Goal: Task Accomplishment & Management: Use online tool/utility

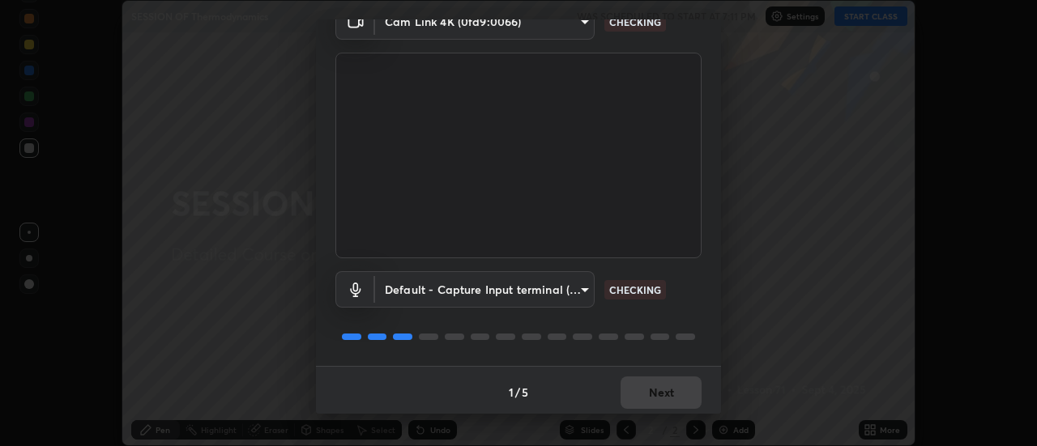
scroll to position [85, 0]
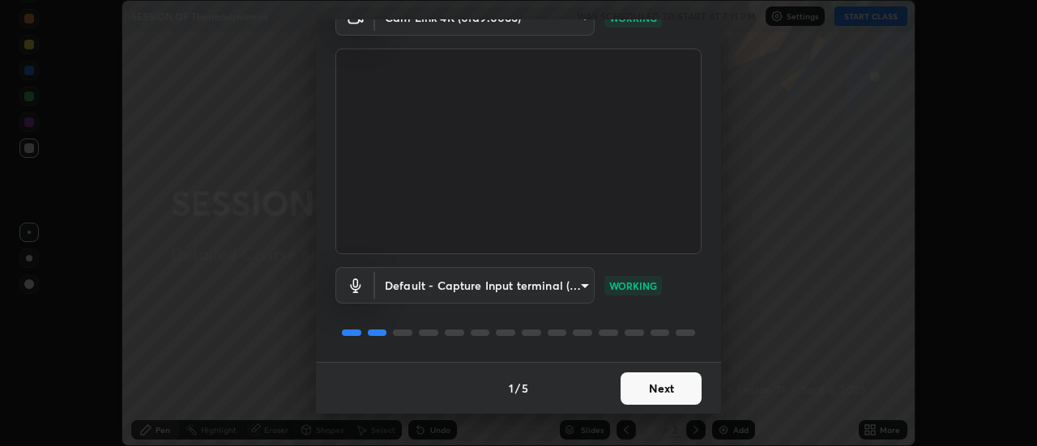
click at [662, 389] on button "Next" at bounding box center [660, 389] width 81 height 32
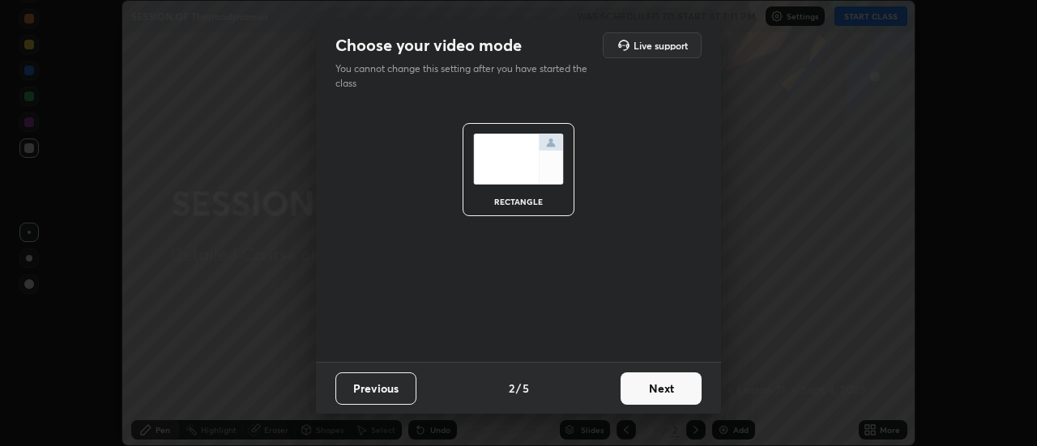
scroll to position [0, 0]
click at [667, 390] on button "Next" at bounding box center [660, 389] width 81 height 32
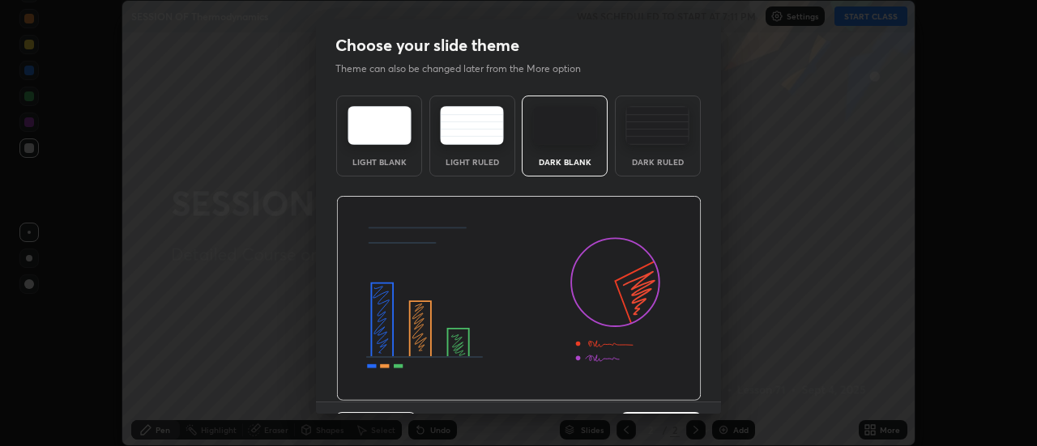
click at [672, 387] on img at bounding box center [518, 299] width 365 height 206
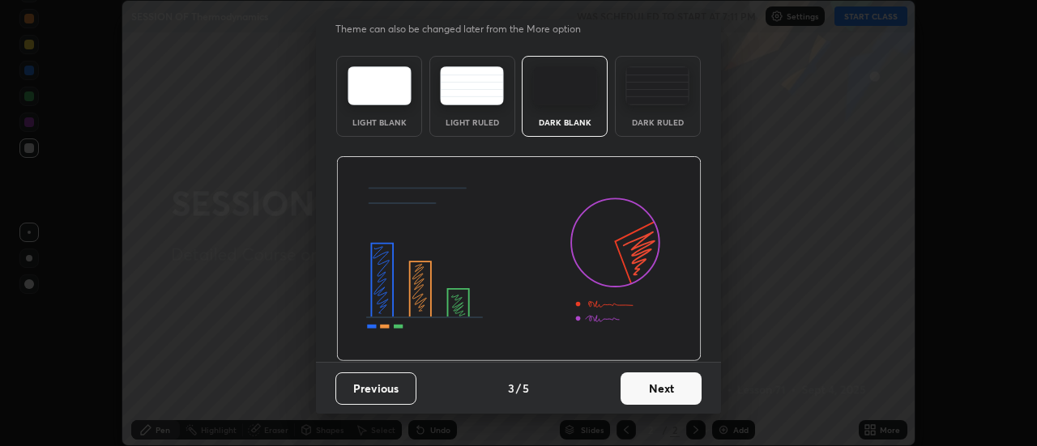
click at [658, 385] on button "Next" at bounding box center [660, 389] width 81 height 32
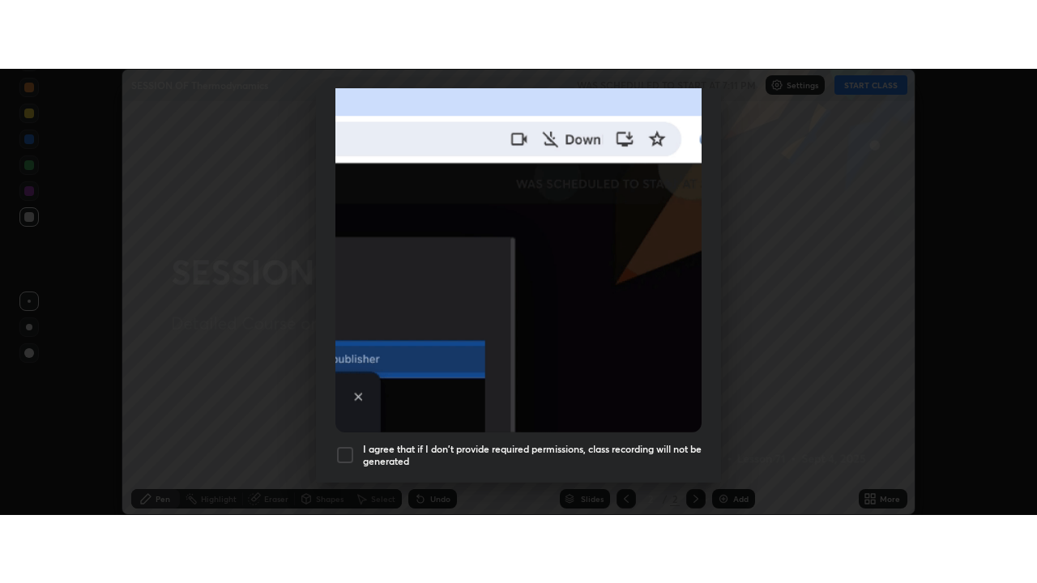
scroll to position [415, 0]
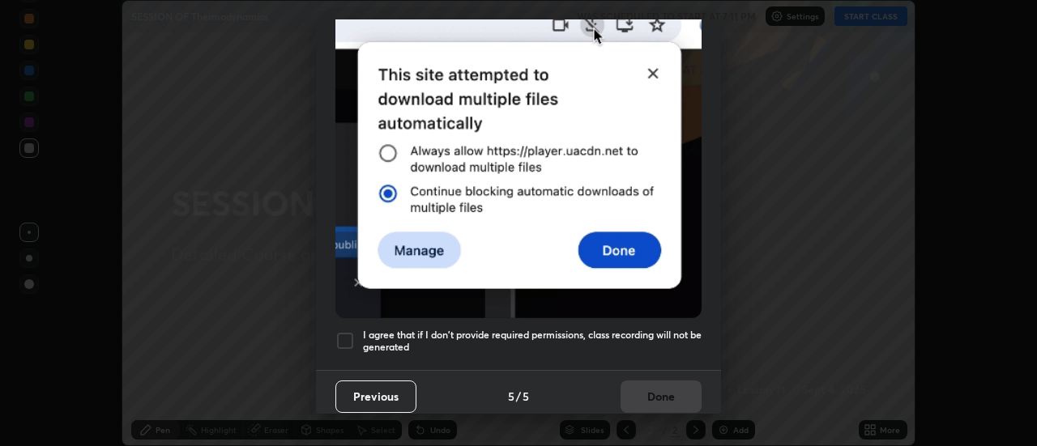
click at [651, 329] on h5 "I agree that if I don't provide required permissions, class recording will not …" at bounding box center [532, 341] width 339 height 25
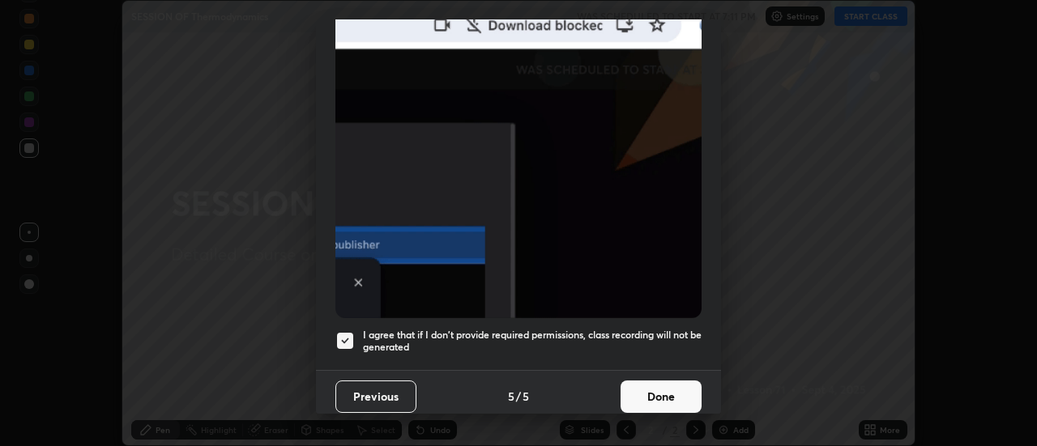
click at [651, 389] on button "Done" at bounding box center [660, 397] width 81 height 32
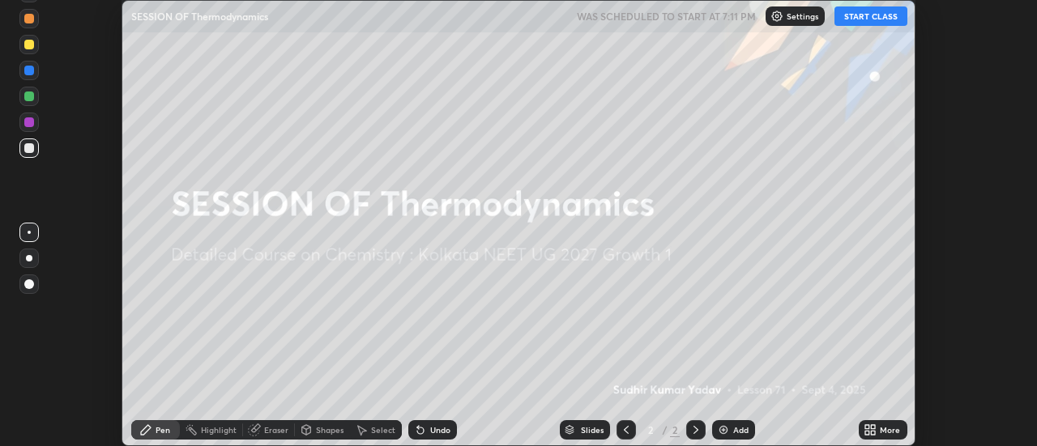
click at [856, 18] on button "START CLASS" at bounding box center [870, 15] width 73 height 19
click at [869, 427] on icon at bounding box center [867, 427] width 4 height 4
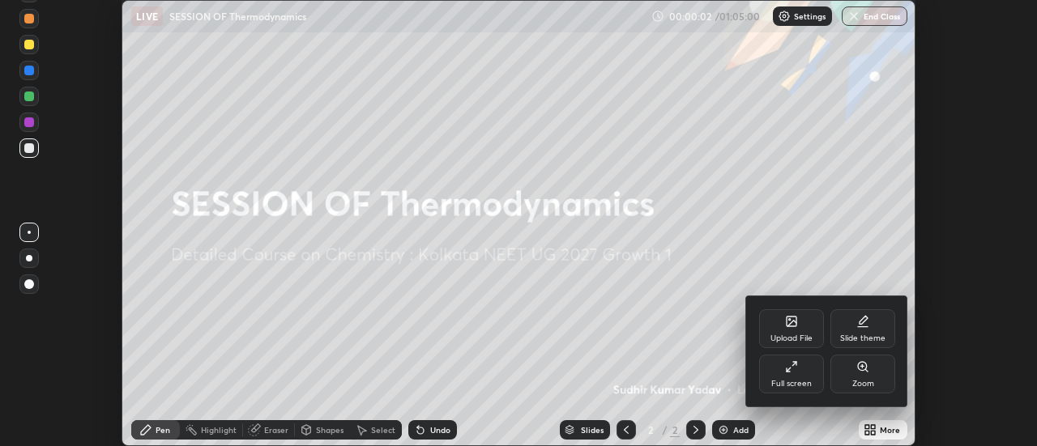
click at [797, 369] on icon at bounding box center [791, 366] width 13 height 13
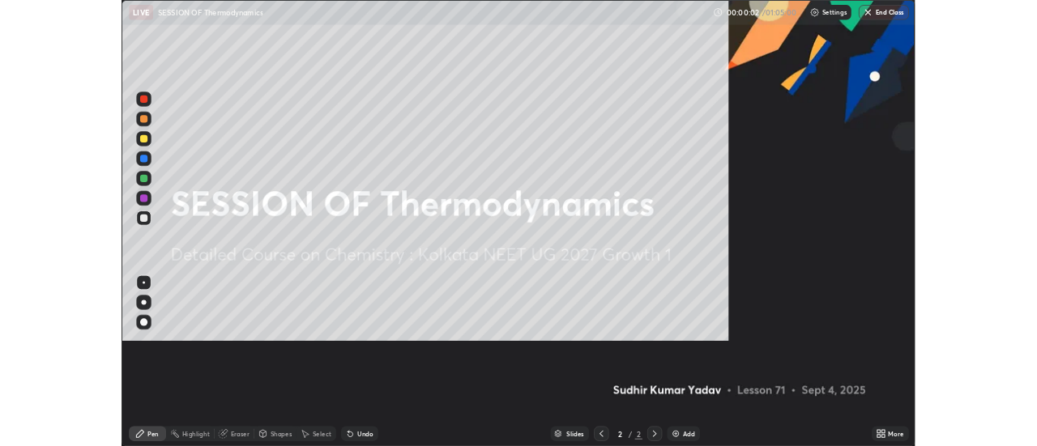
scroll to position [583, 1037]
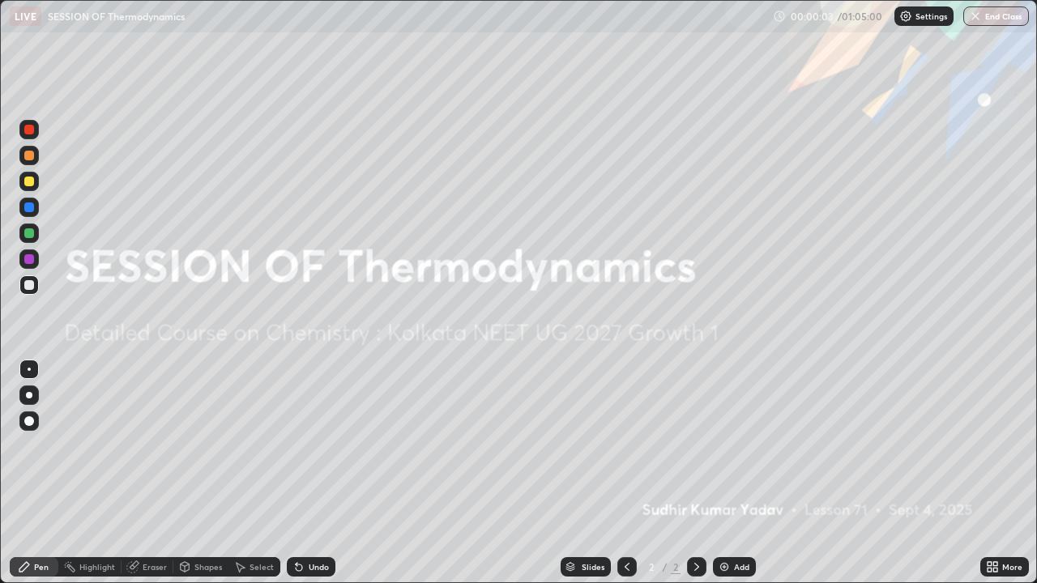
click at [735, 445] on div "Add" at bounding box center [734, 566] width 43 height 19
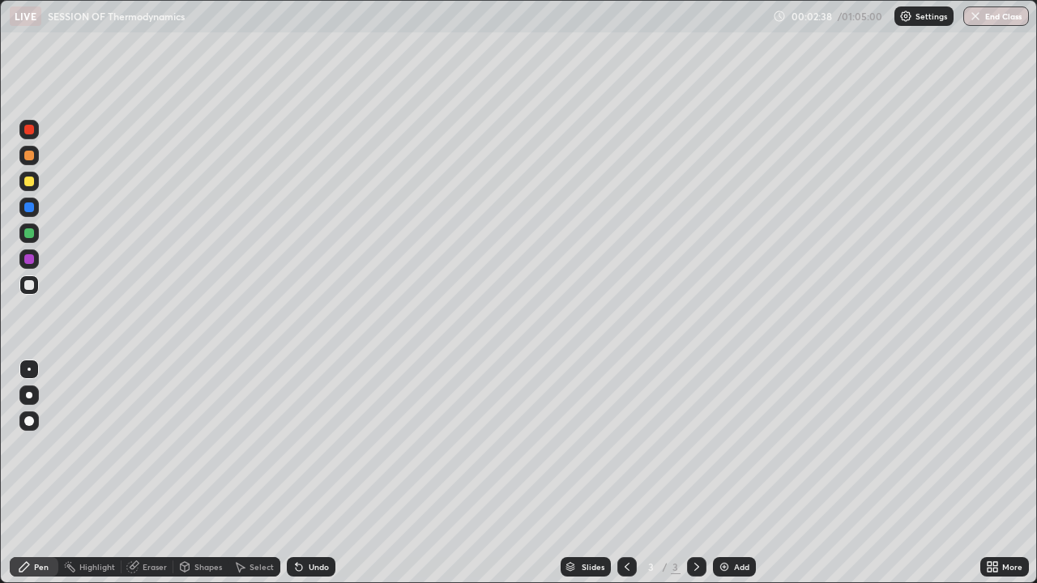
click at [309, 445] on div "Undo" at bounding box center [311, 566] width 49 height 19
click at [313, 445] on div "Undo" at bounding box center [319, 567] width 20 height 8
click at [309, 445] on div "Undo" at bounding box center [319, 567] width 20 height 8
click at [311, 445] on div "Undo" at bounding box center [319, 567] width 20 height 8
click at [265, 445] on div "Select" at bounding box center [261, 567] width 24 height 8
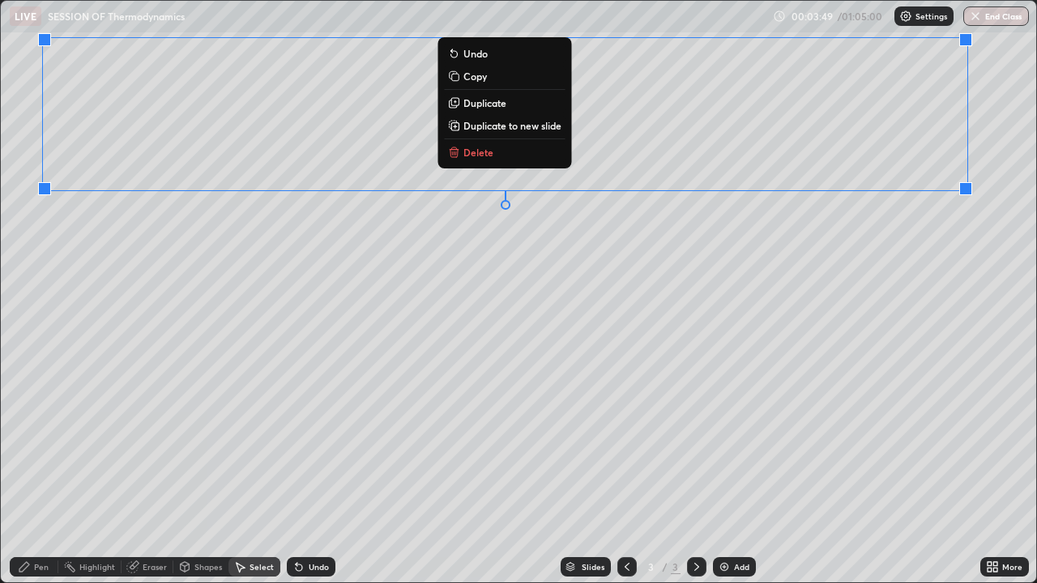
click at [40, 445] on div "Pen" at bounding box center [41, 567] width 15 height 8
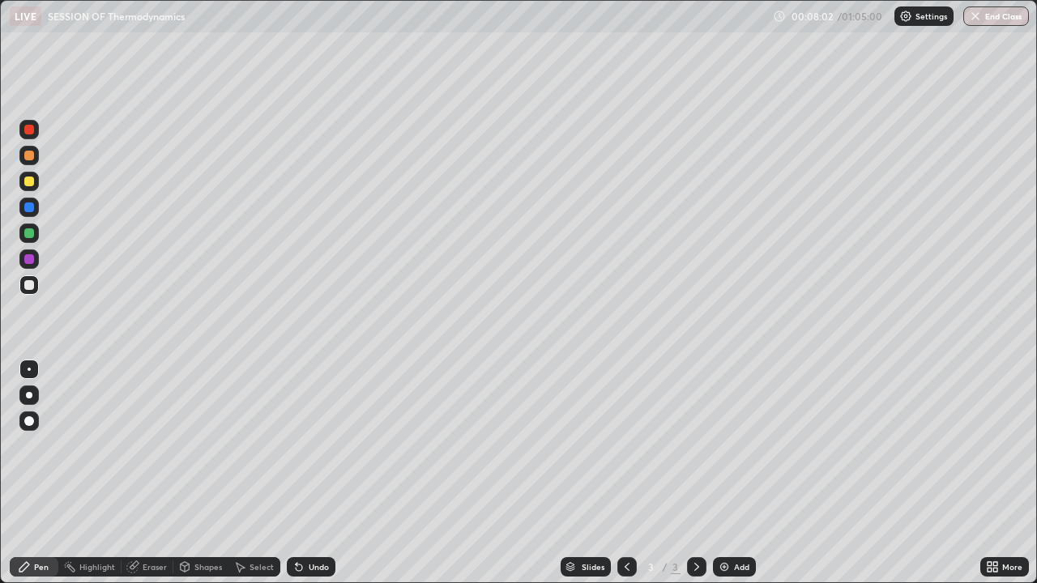
click at [729, 445] on div "Add" at bounding box center [734, 566] width 43 height 19
click at [197, 445] on div "Shapes" at bounding box center [208, 567] width 28 height 8
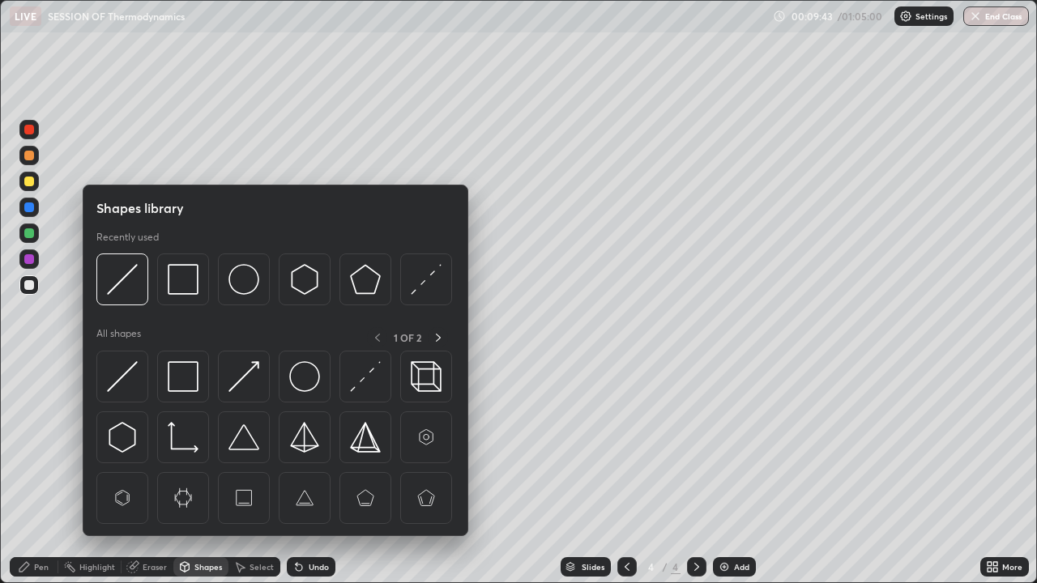
click at [160, 445] on div "Eraser" at bounding box center [155, 567] width 24 height 8
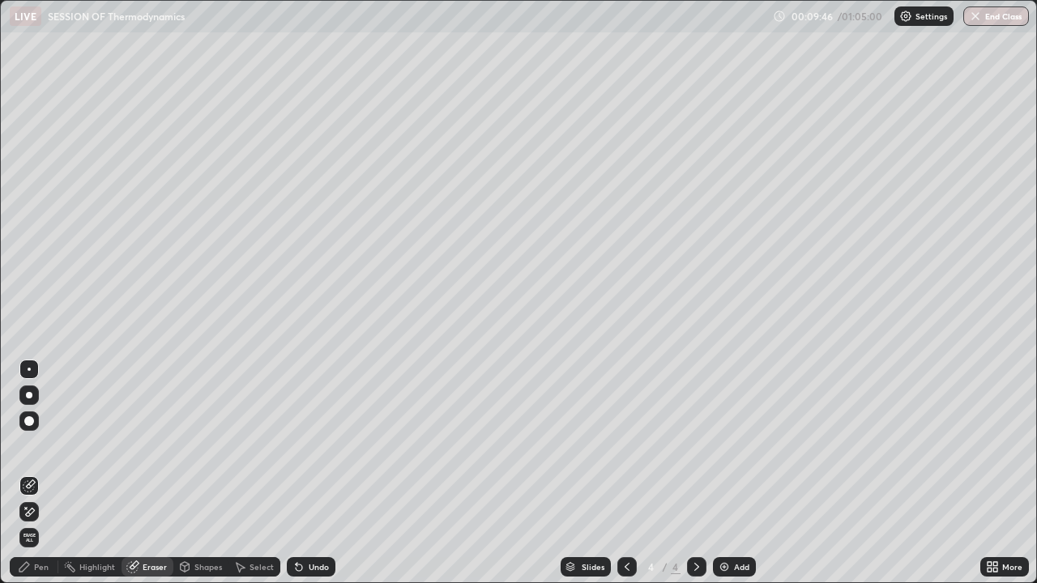
click at [40, 445] on div "Pen" at bounding box center [41, 567] width 15 height 8
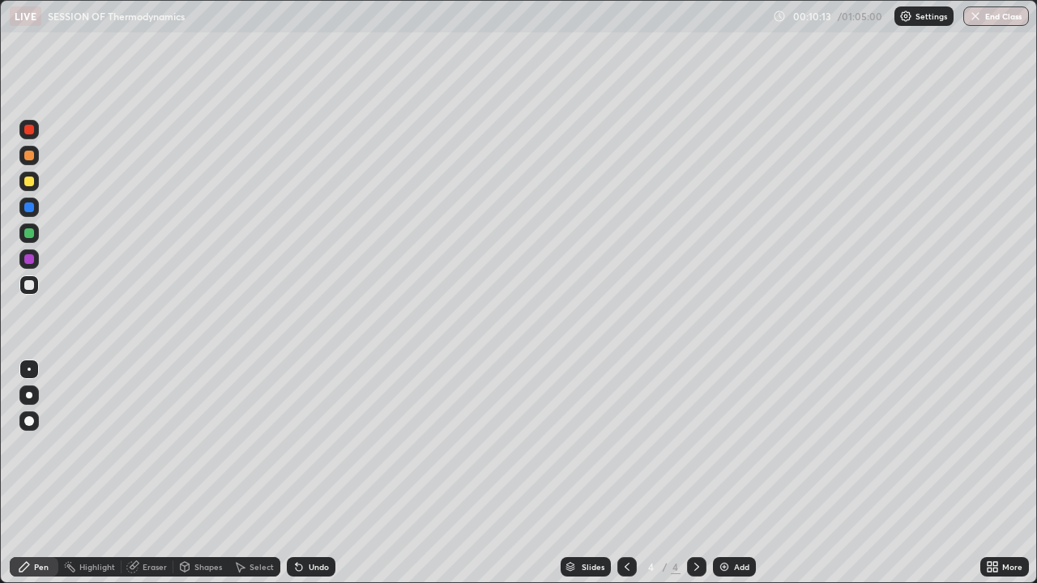
click at [253, 445] on div "Select" at bounding box center [261, 567] width 24 height 8
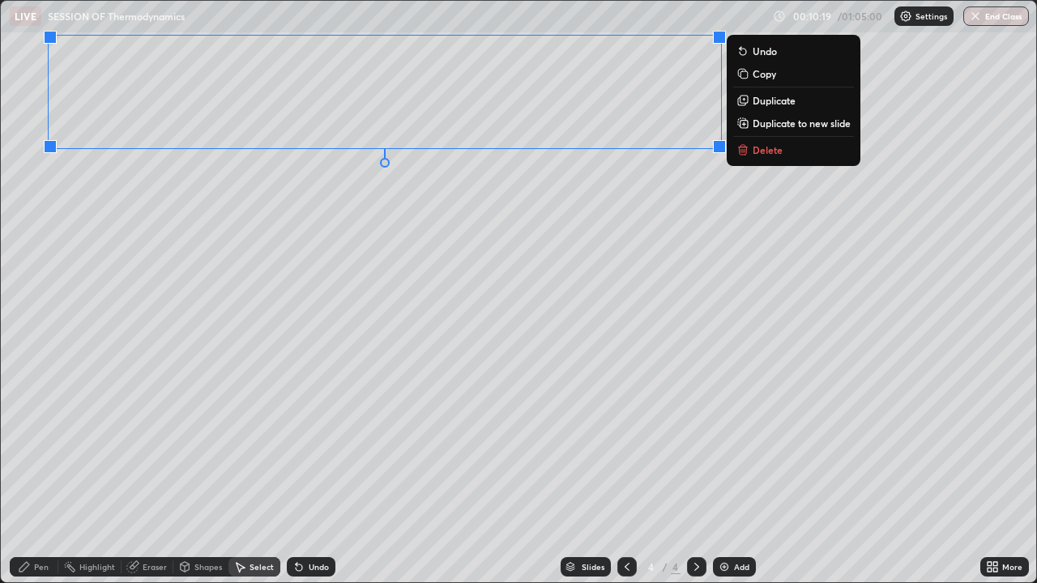
click at [40, 445] on div "Pen" at bounding box center [41, 567] width 15 height 8
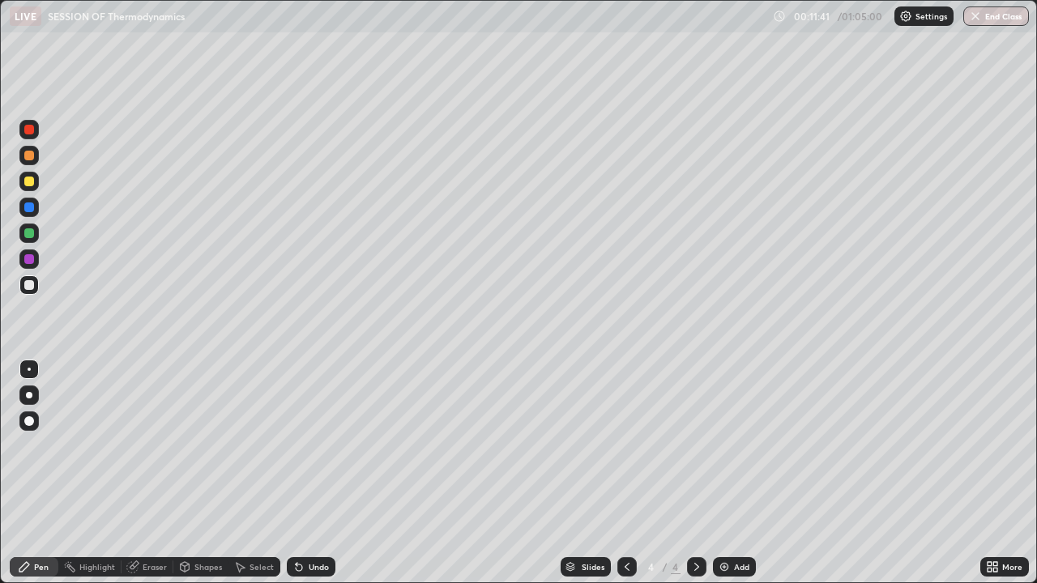
click at [301, 445] on div "Undo" at bounding box center [311, 566] width 49 height 19
click at [151, 445] on div "Eraser" at bounding box center [155, 567] width 24 height 8
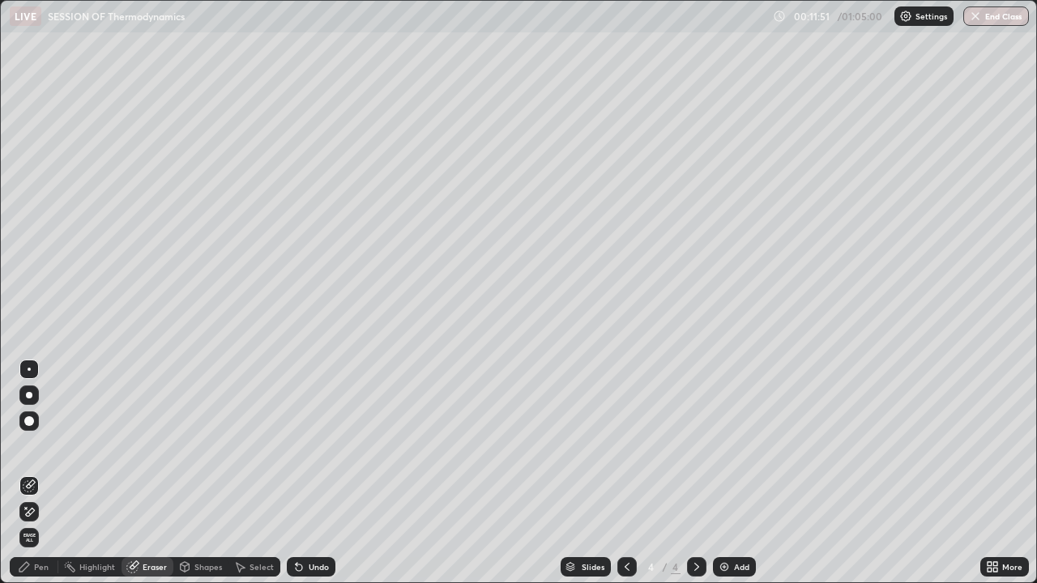
click at [39, 445] on div "Pen" at bounding box center [41, 567] width 15 height 8
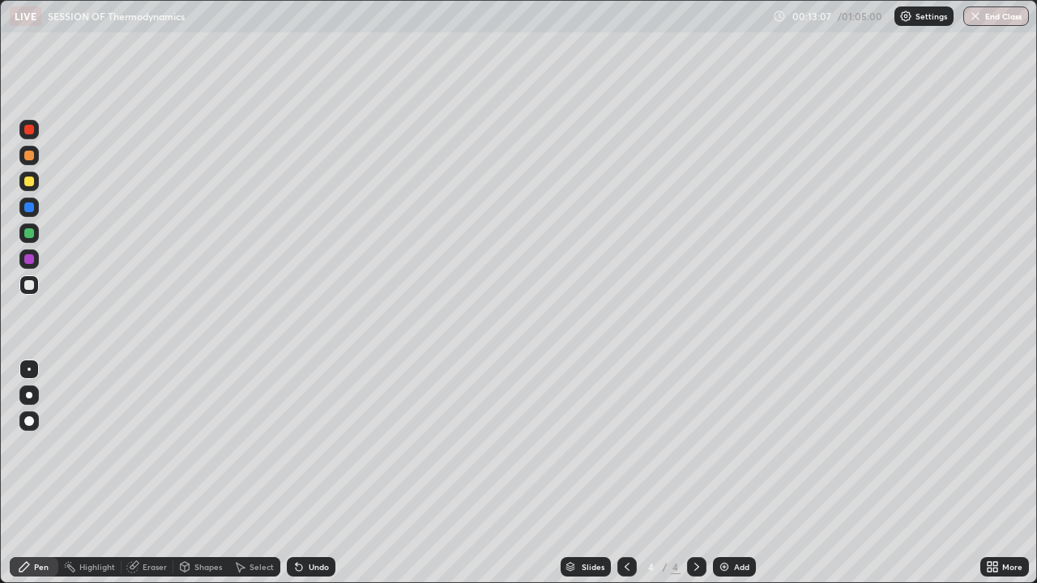
click at [311, 445] on div "Undo" at bounding box center [319, 567] width 20 height 8
click at [309, 445] on div "Undo" at bounding box center [311, 566] width 49 height 19
click at [309, 445] on div "Undo" at bounding box center [319, 567] width 20 height 8
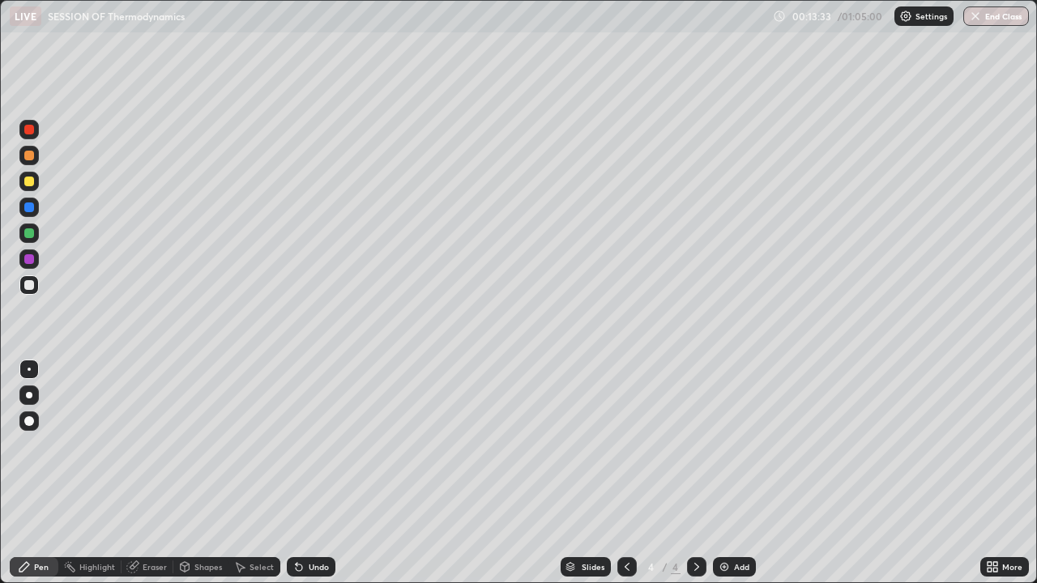
click at [253, 445] on div "Select" at bounding box center [261, 567] width 24 height 8
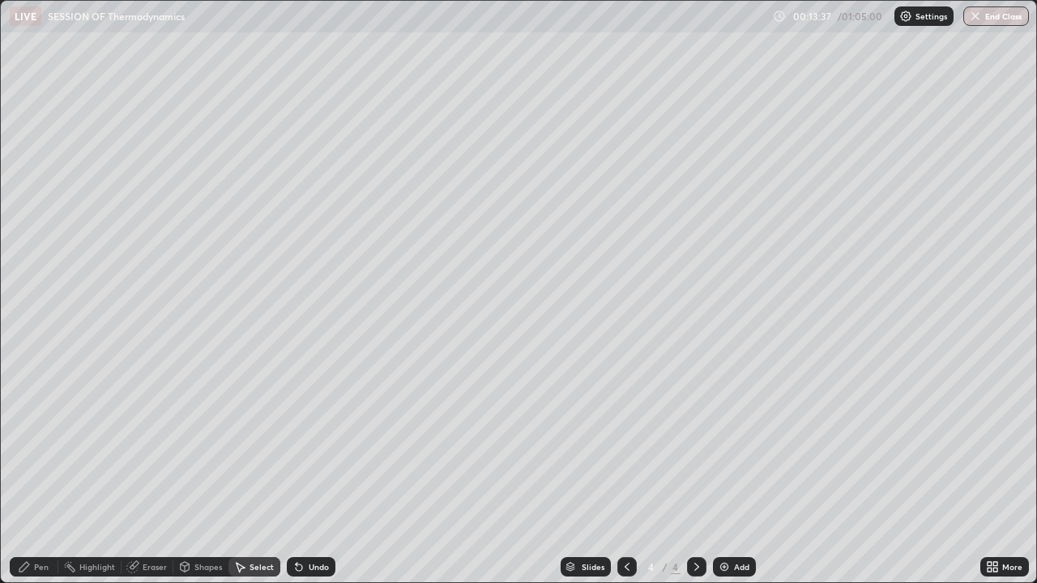
click at [47, 35] on div "Erase all" at bounding box center [29, 291] width 39 height 518
click at [39, 44] on div "Erase all" at bounding box center [29, 291] width 39 height 518
click at [0, 0] on div at bounding box center [0, 0] width 0 height 0
click at [96, 94] on div "0 ° Undo Copy Duplicate Duplicate to new slide Delete" at bounding box center [518, 291] width 1035 height 581
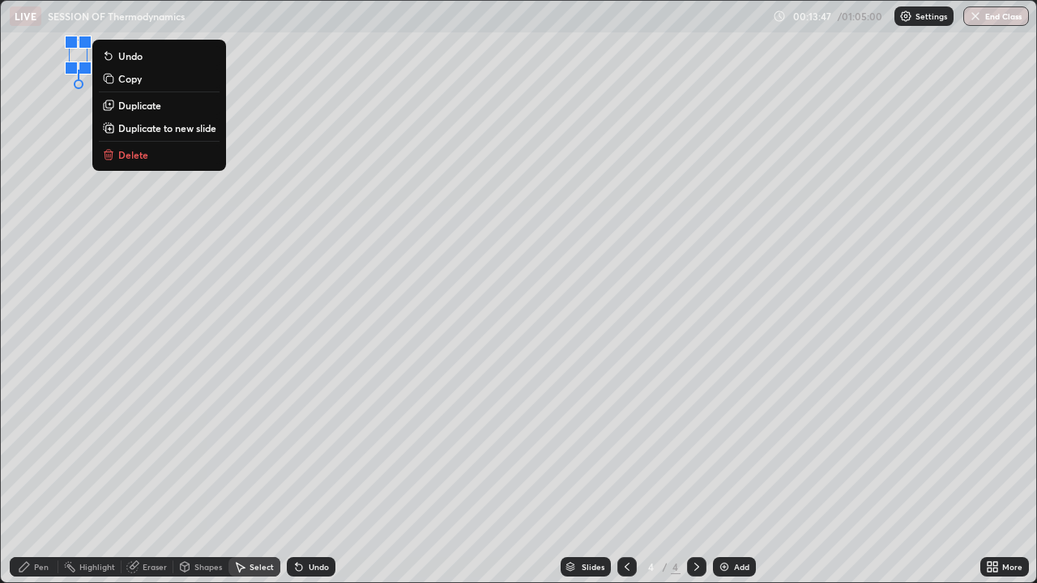
click at [53, 40] on div "0 ° Undo Copy Duplicate Duplicate to new slide Delete" at bounding box center [518, 291] width 1035 height 581
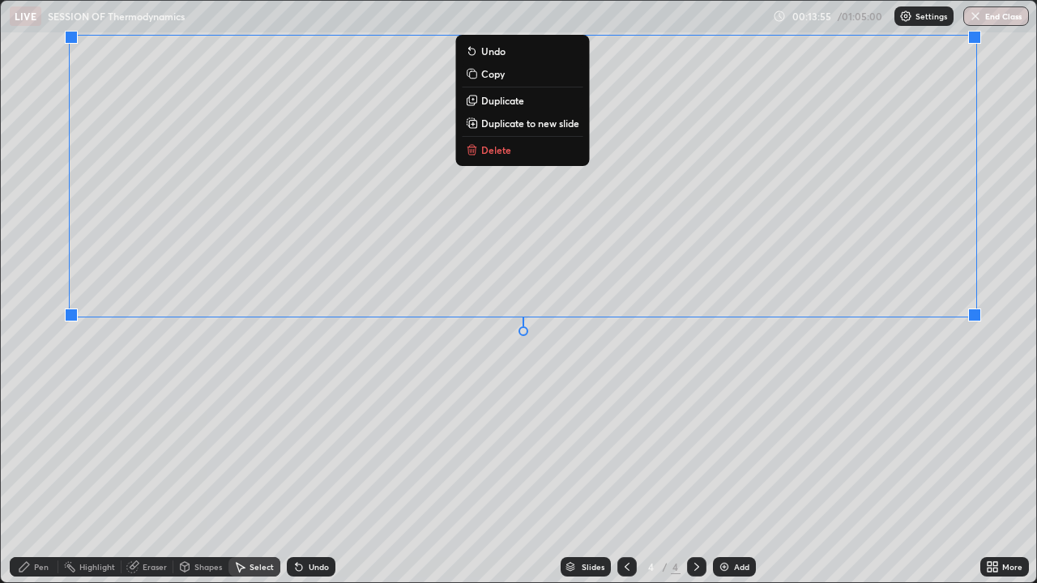
click at [45, 445] on div "Pen" at bounding box center [41, 567] width 15 height 8
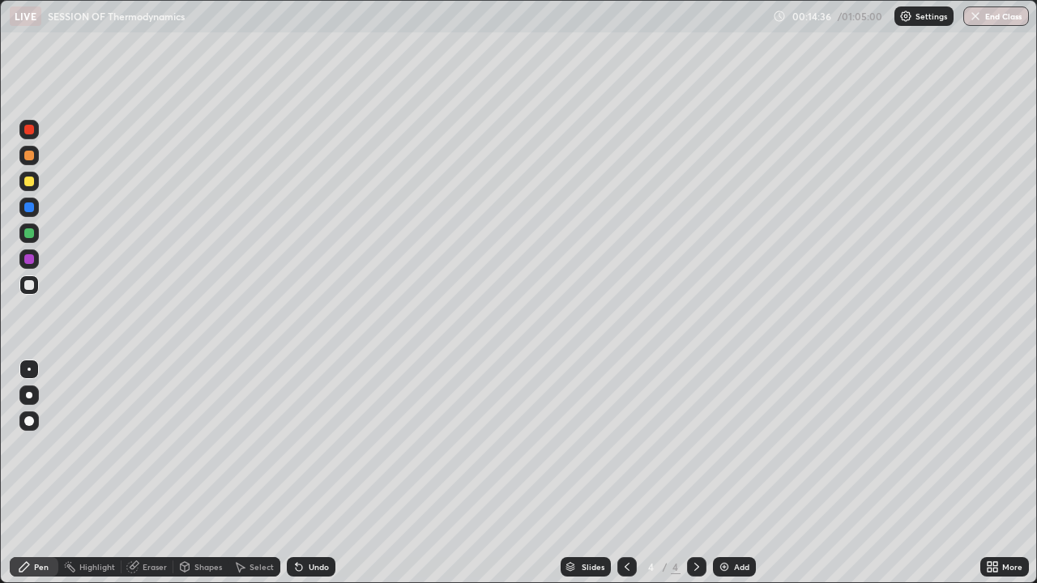
click at [150, 445] on div "Eraser" at bounding box center [147, 566] width 52 height 19
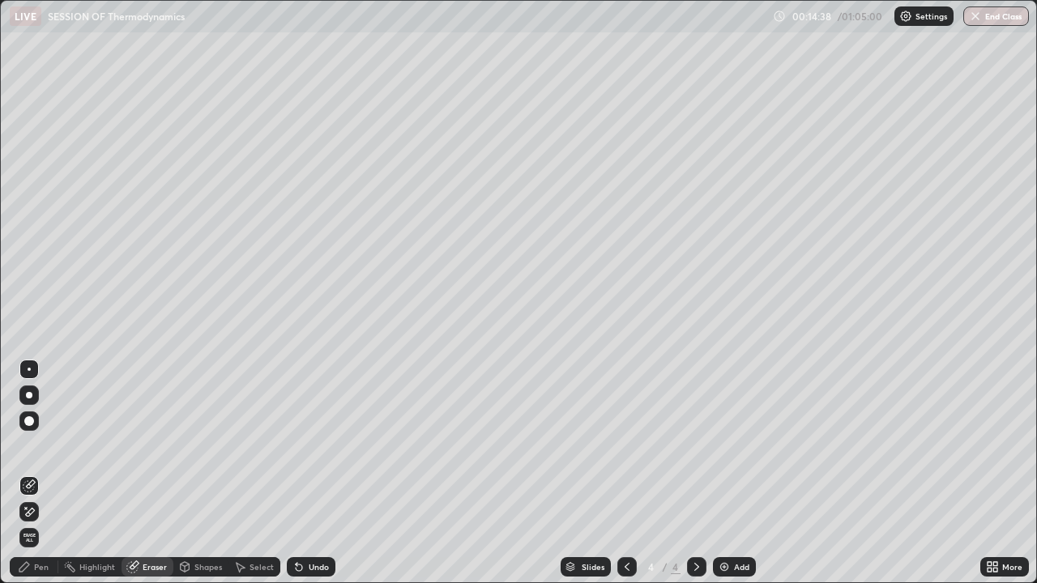
click at [44, 445] on div "Pen" at bounding box center [41, 567] width 15 height 8
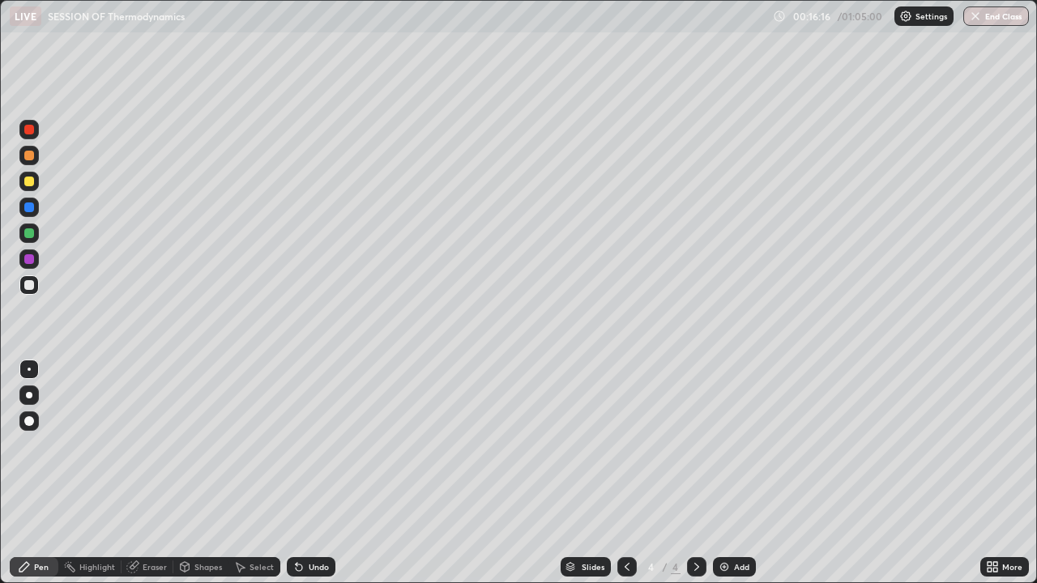
click at [722, 445] on img at bounding box center [724, 566] width 13 height 13
click at [246, 445] on div "Select" at bounding box center [254, 566] width 52 height 19
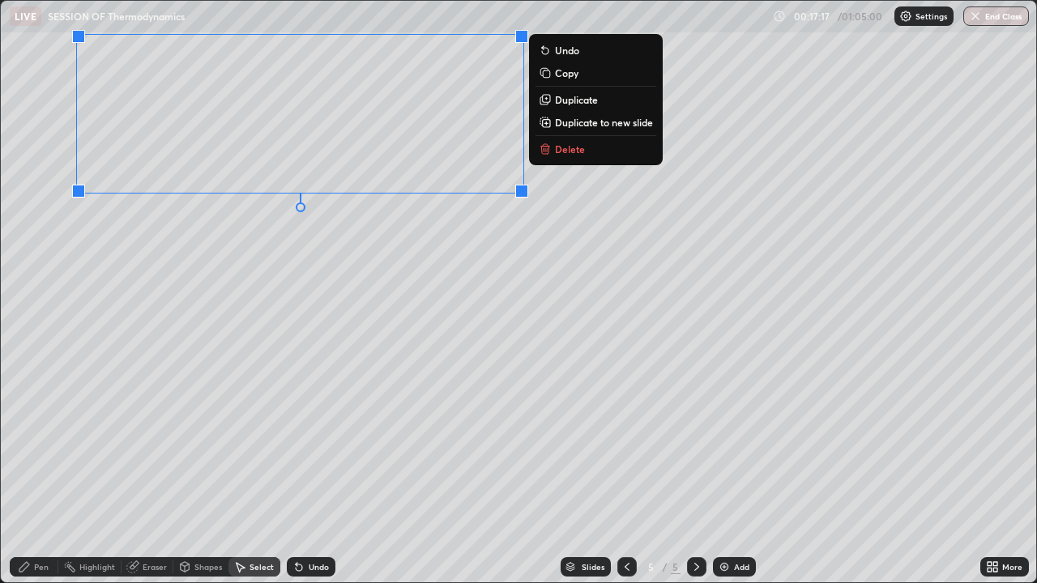
click at [40, 445] on div "Pen" at bounding box center [41, 567] width 15 height 8
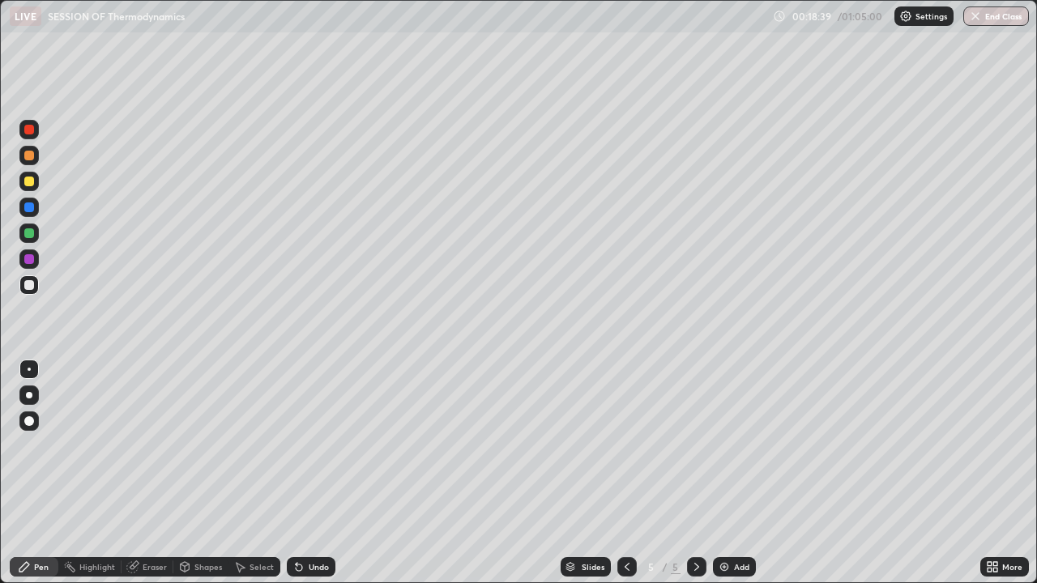
click at [154, 445] on div "Eraser" at bounding box center [155, 567] width 24 height 8
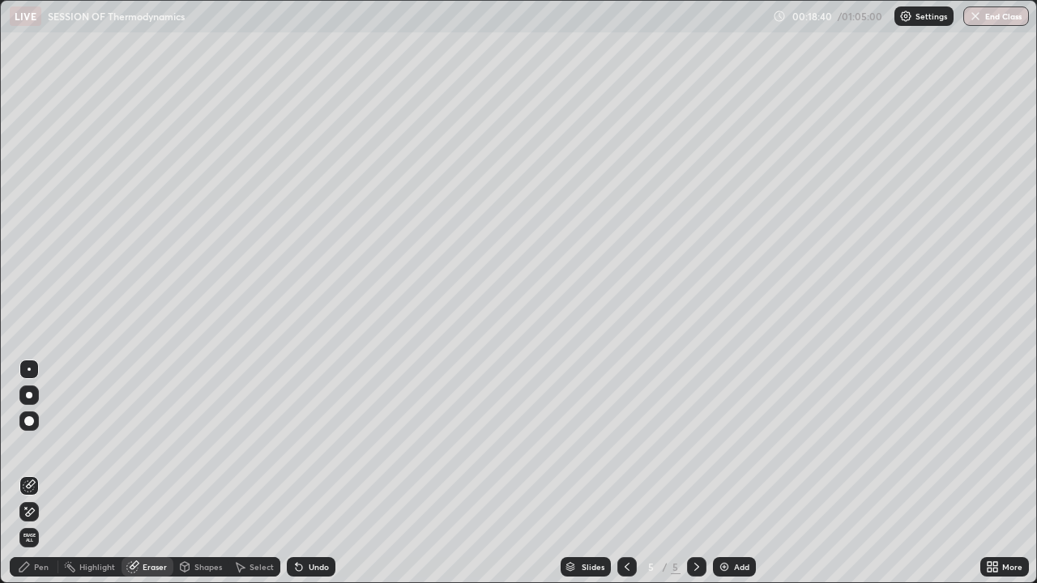
click at [32, 445] on div "Pen" at bounding box center [34, 566] width 49 height 19
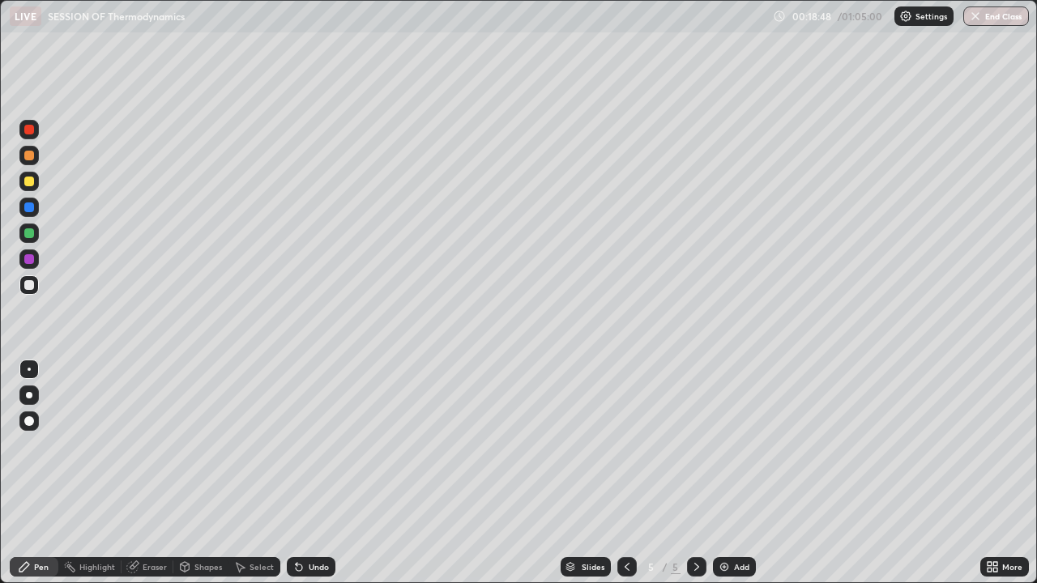
click at [293, 445] on icon at bounding box center [298, 566] width 13 height 13
click at [296, 445] on icon at bounding box center [299, 567] width 6 height 6
click at [296, 445] on icon at bounding box center [297, 564] width 2 height 2
click at [313, 445] on div "Undo" at bounding box center [311, 566] width 49 height 19
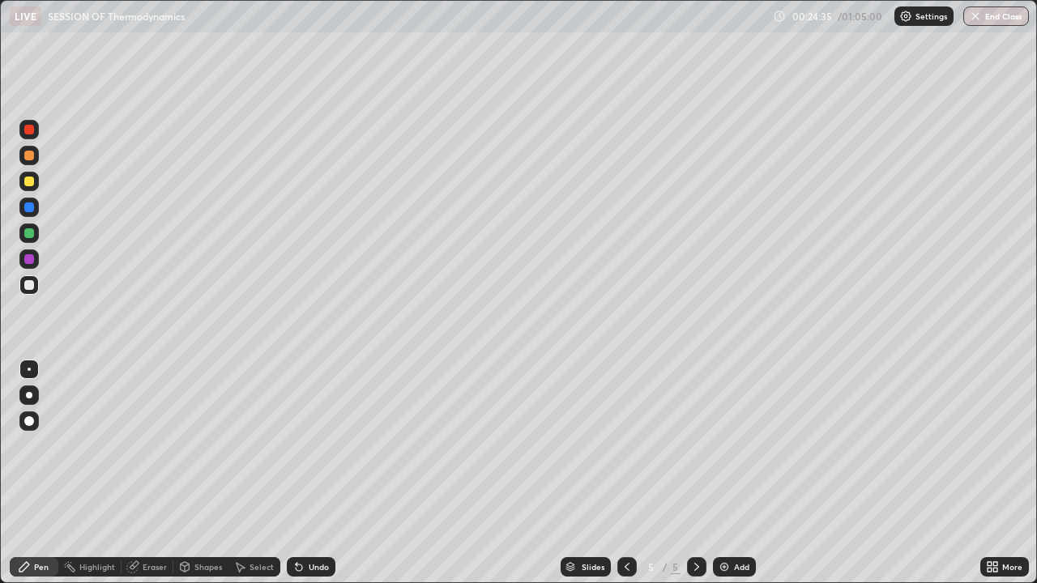
click at [315, 445] on div "Undo" at bounding box center [311, 566] width 49 height 19
click at [143, 445] on div "Eraser" at bounding box center [155, 567] width 24 height 8
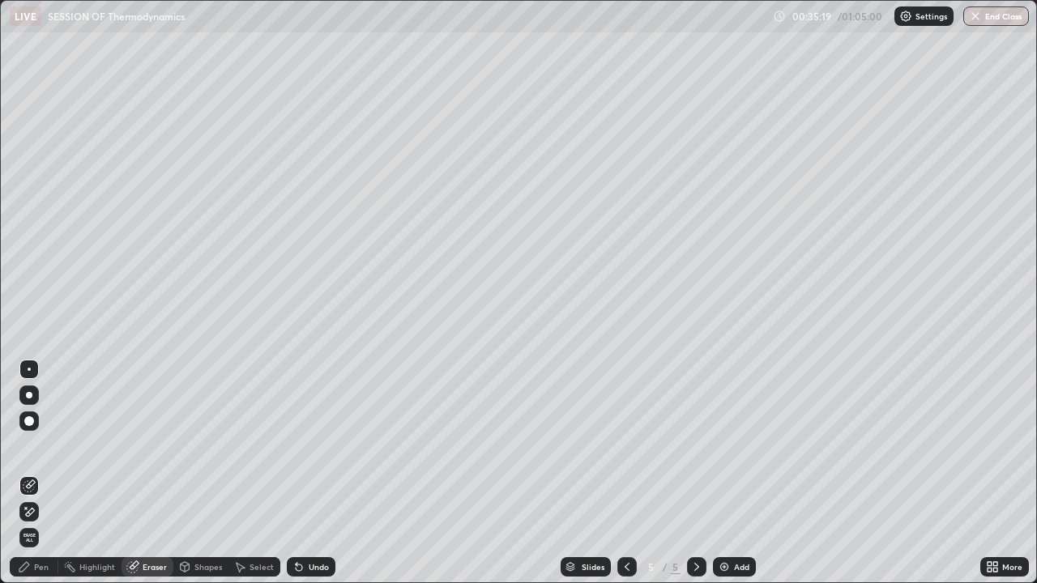
click at [247, 445] on div "Select" at bounding box center [254, 566] width 52 height 19
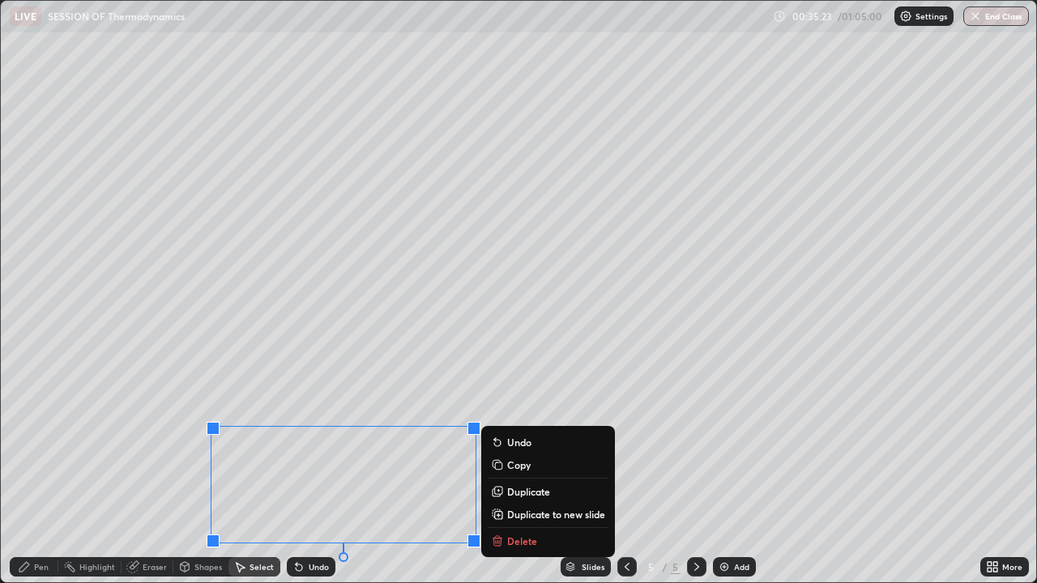
click at [517, 445] on p "Delete" at bounding box center [522, 540] width 30 height 13
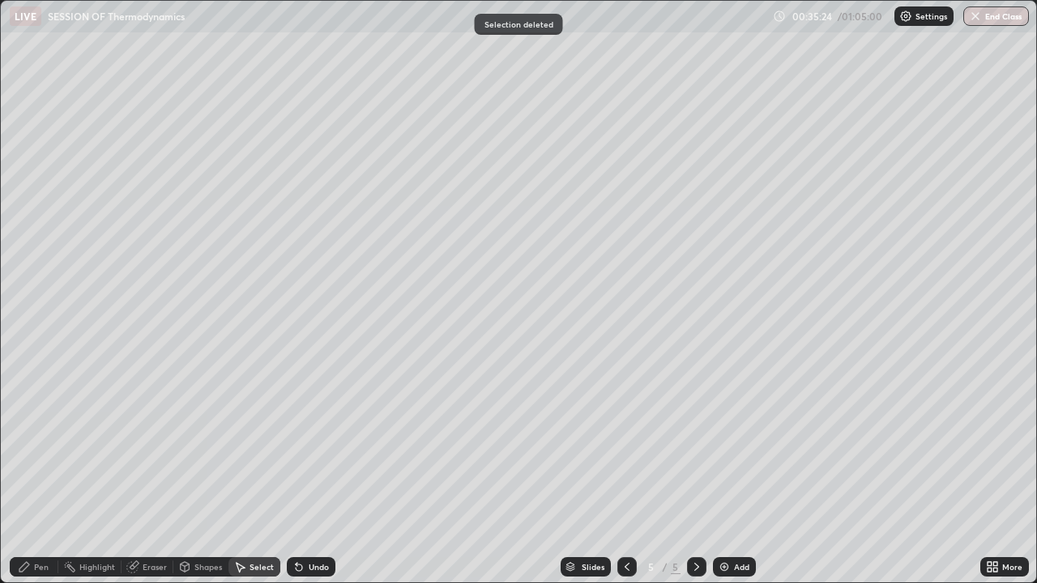
click at [51, 445] on div "Pen" at bounding box center [34, 566] width 49 height 19
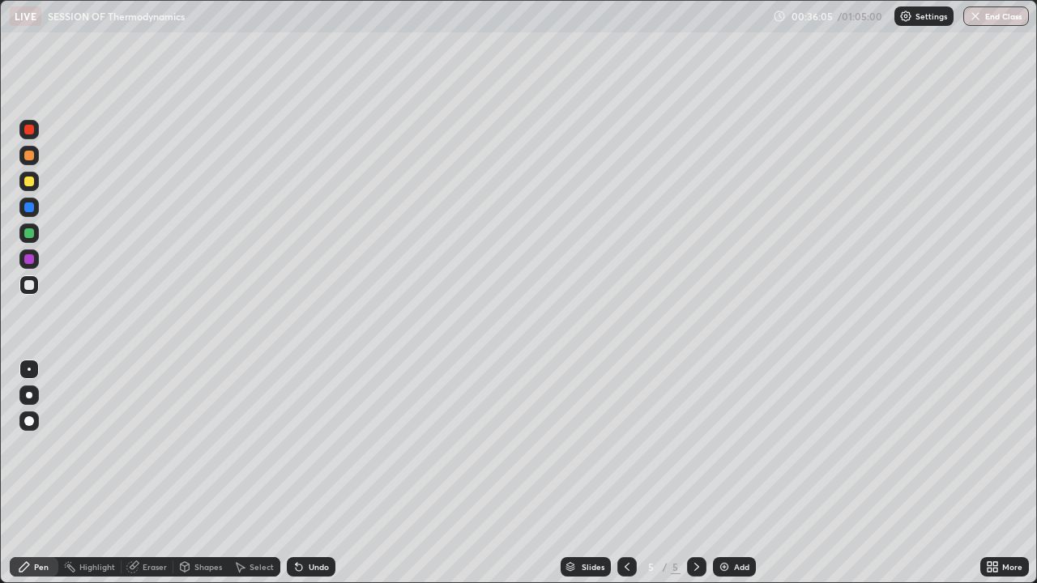
click at [303, 445] on div "Undo" at bounding box center [311, 566] width 49 height 19
click at [731, 445] on div "Add" at bounding box center [734, 566] width 43 height 19
click at [296, 445] on icon at bounding box center [297, 564] width 2 height 2
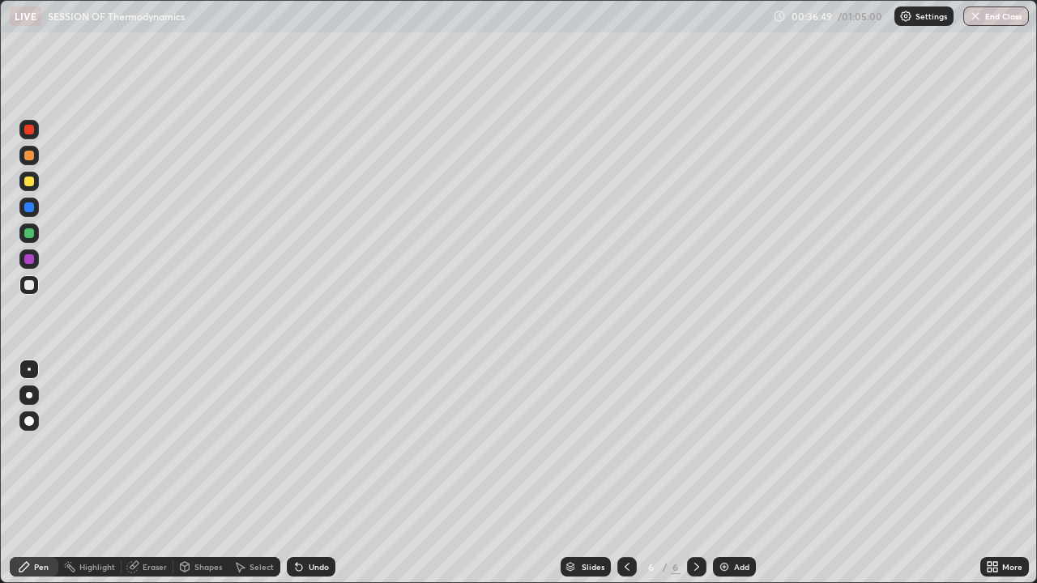
click at [299, 445] on icon at bounding box center [298, 566] width 13 height 13
click at [247, 445] on div "Select" at bounding box center [254, 566] width 52 height 19
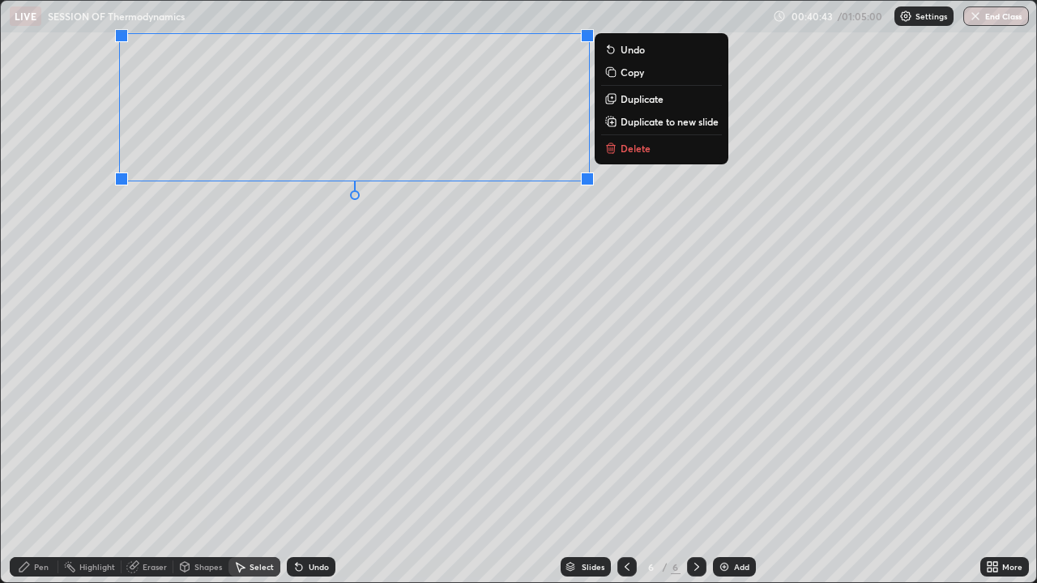
click at [44, 445] on div "Pen" at bounding box center [34, 566] width 49 height 19
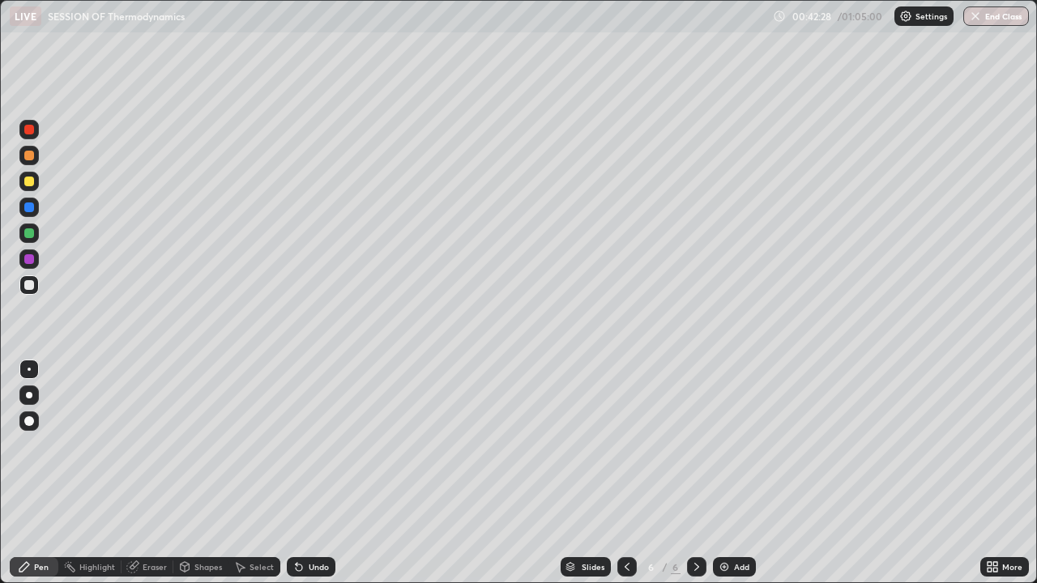
click at [309, 445] on div "Undo" at bounding box center [319, 567] width 20 height 8
click at [309, 445] on div "Undo" at bounding box center [311, 566] width 49 height 19
click at [313, 445] on div "Undo" at bounding box center [311, 566] width 49 height 19
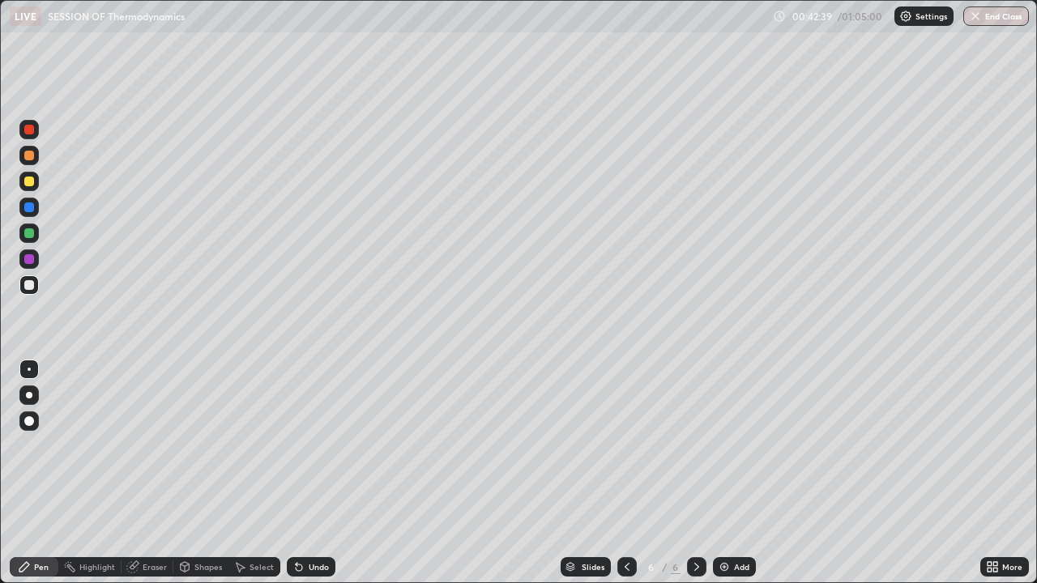
click at [312, 445] on div "Undo" at bounding box center [311, 566] width 49 height 19
click at [976, 16] on img "button" at bounding box center [975, 16] width 13 height 13
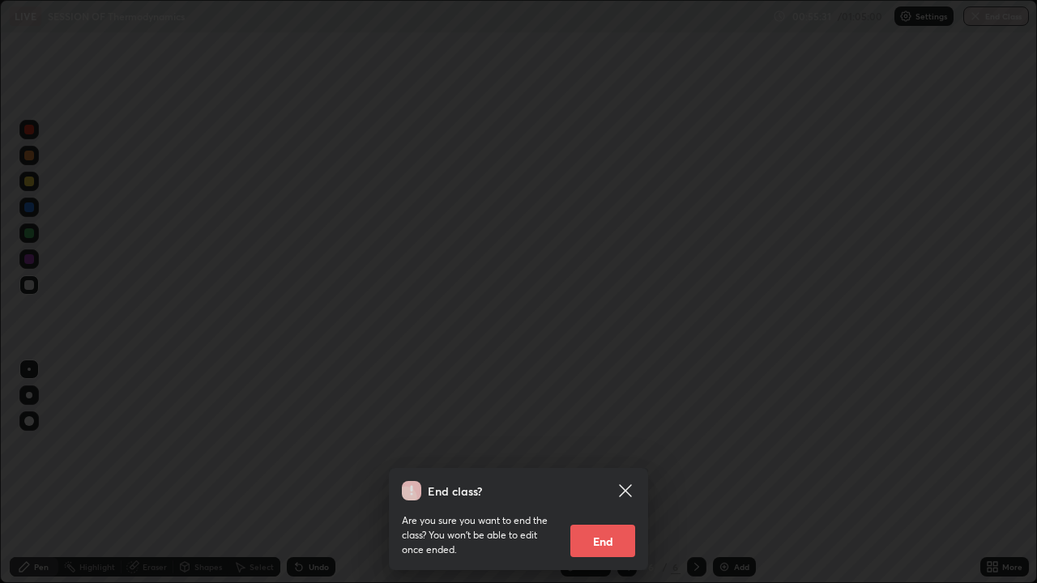
click at [603, 445] on button "End" at bounding box center [602, 541] width 65 height 32
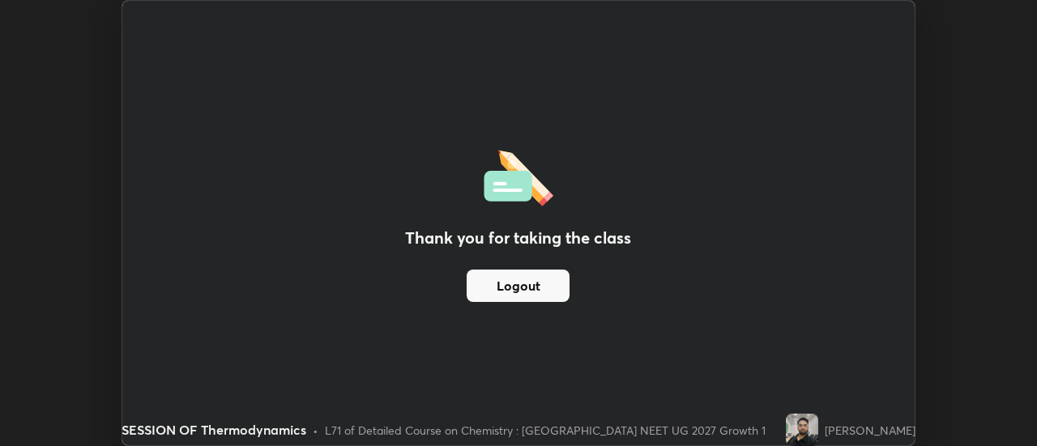
scroll to position [80537, 79947]
